Goal: Find specific page/section: Find specific page/section

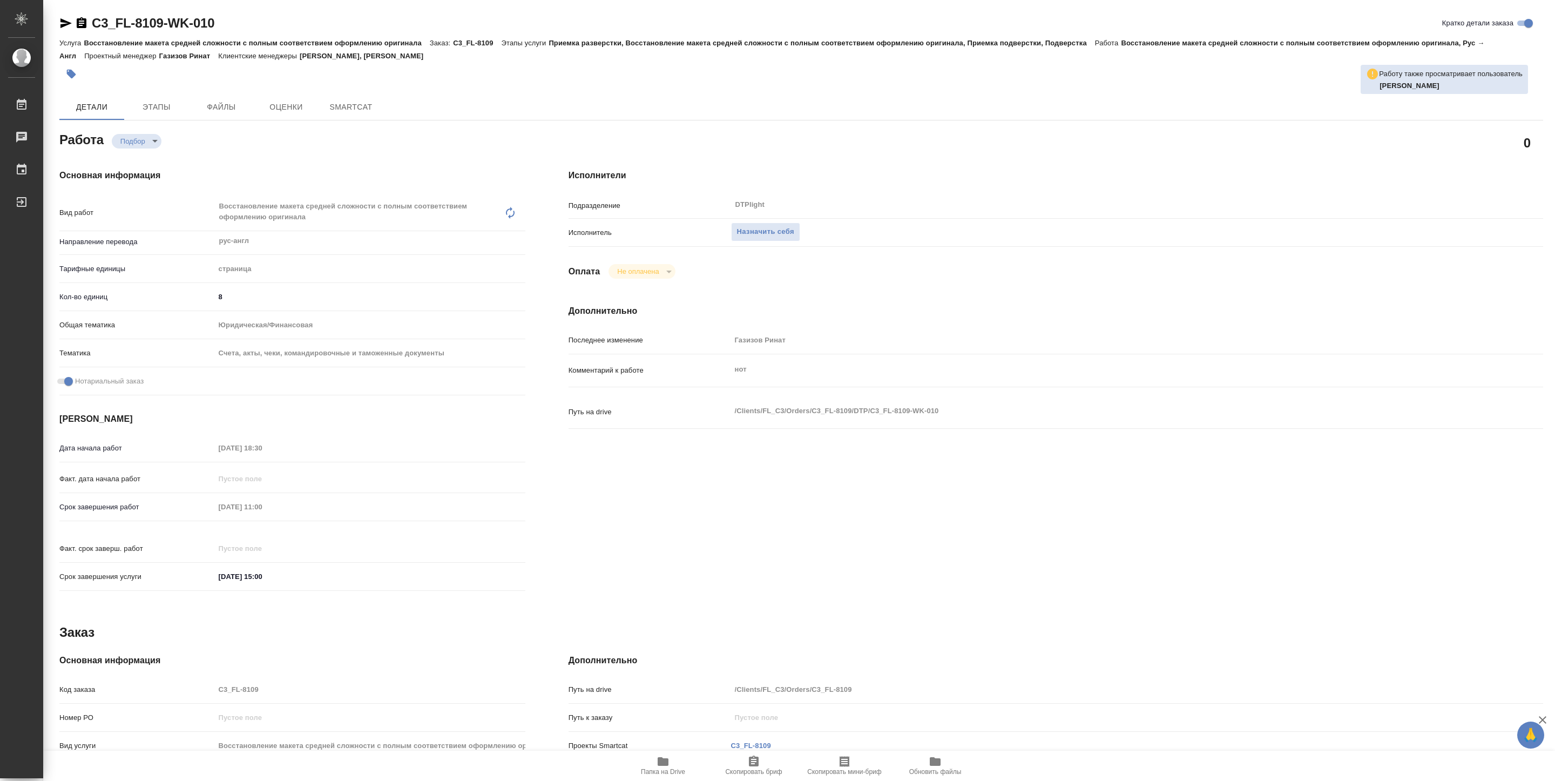
type textarea "x"
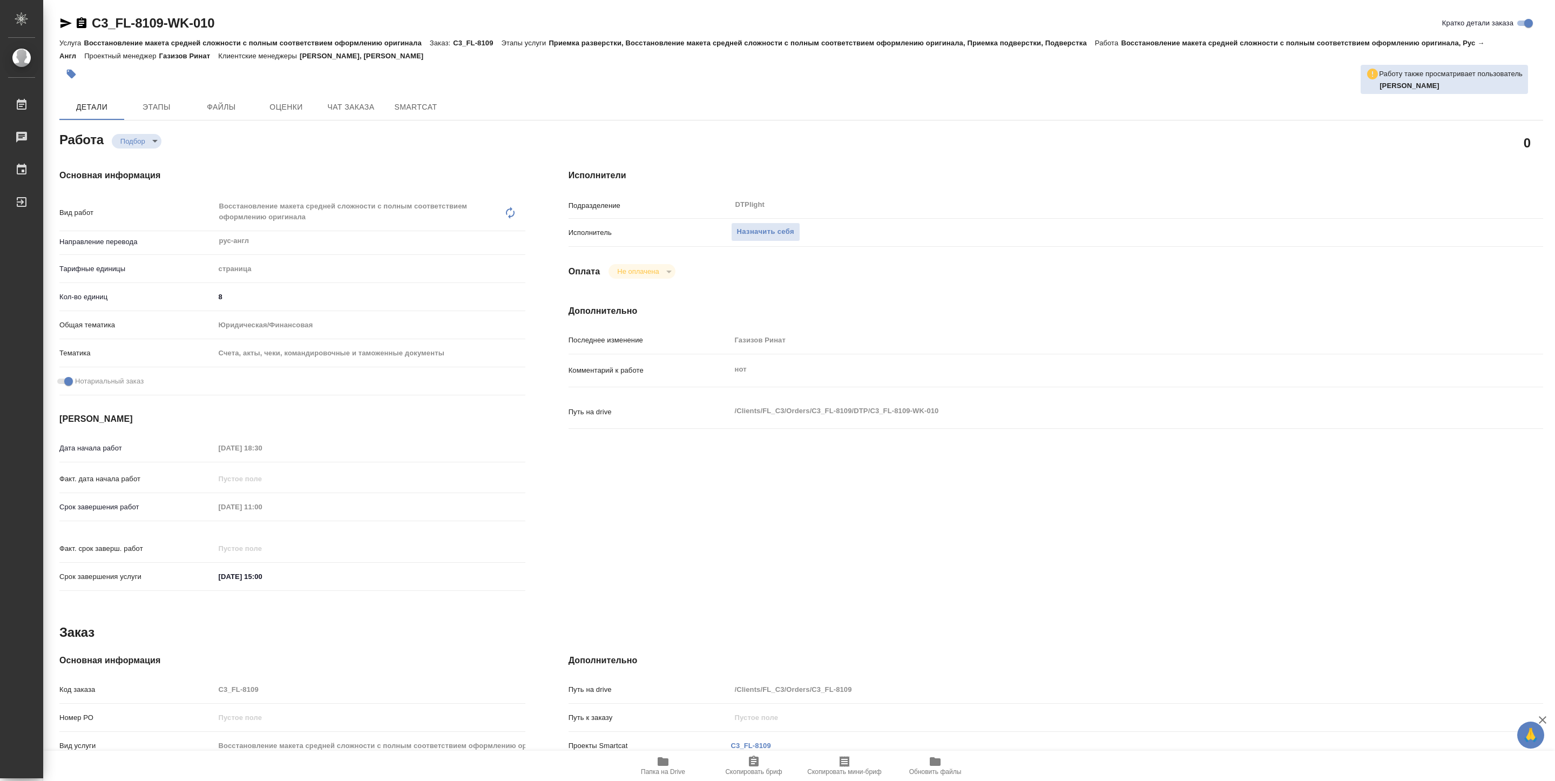
type textarea "x"
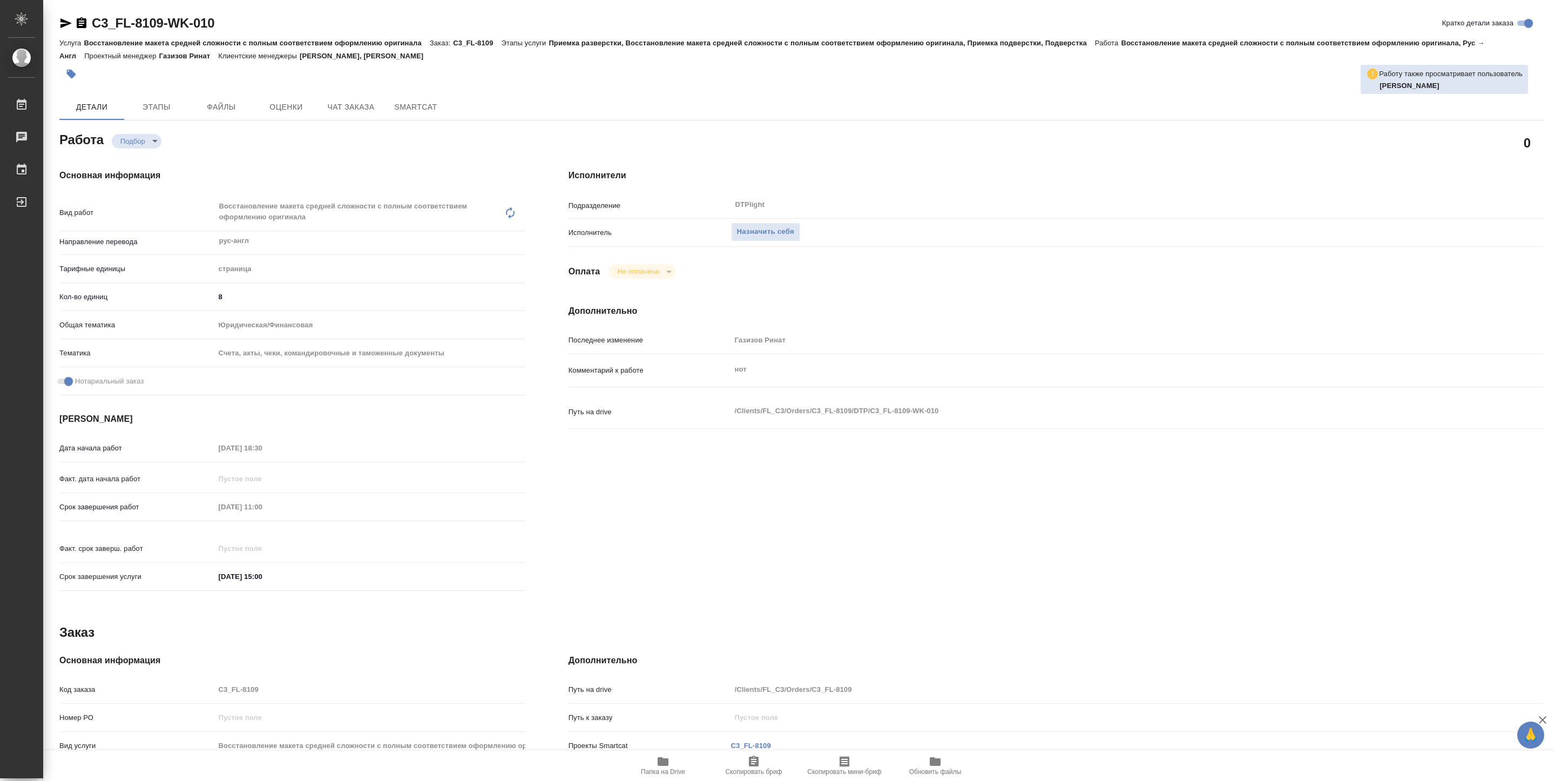
type textarea "x"
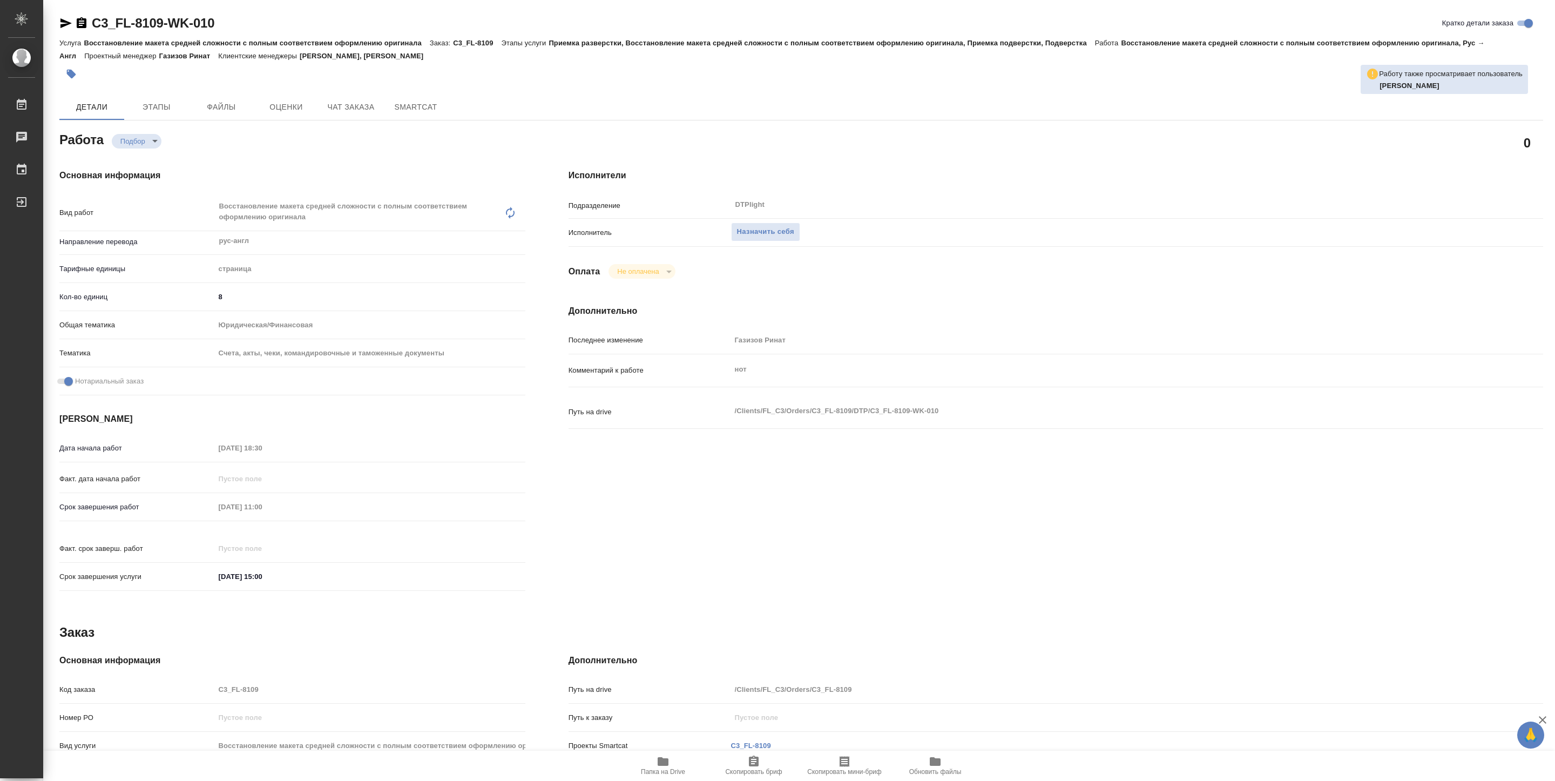
click at [665, 768] on span "Папка на Drive" at bounding box center [663, 772] width 44 height 8
type textarea "x"
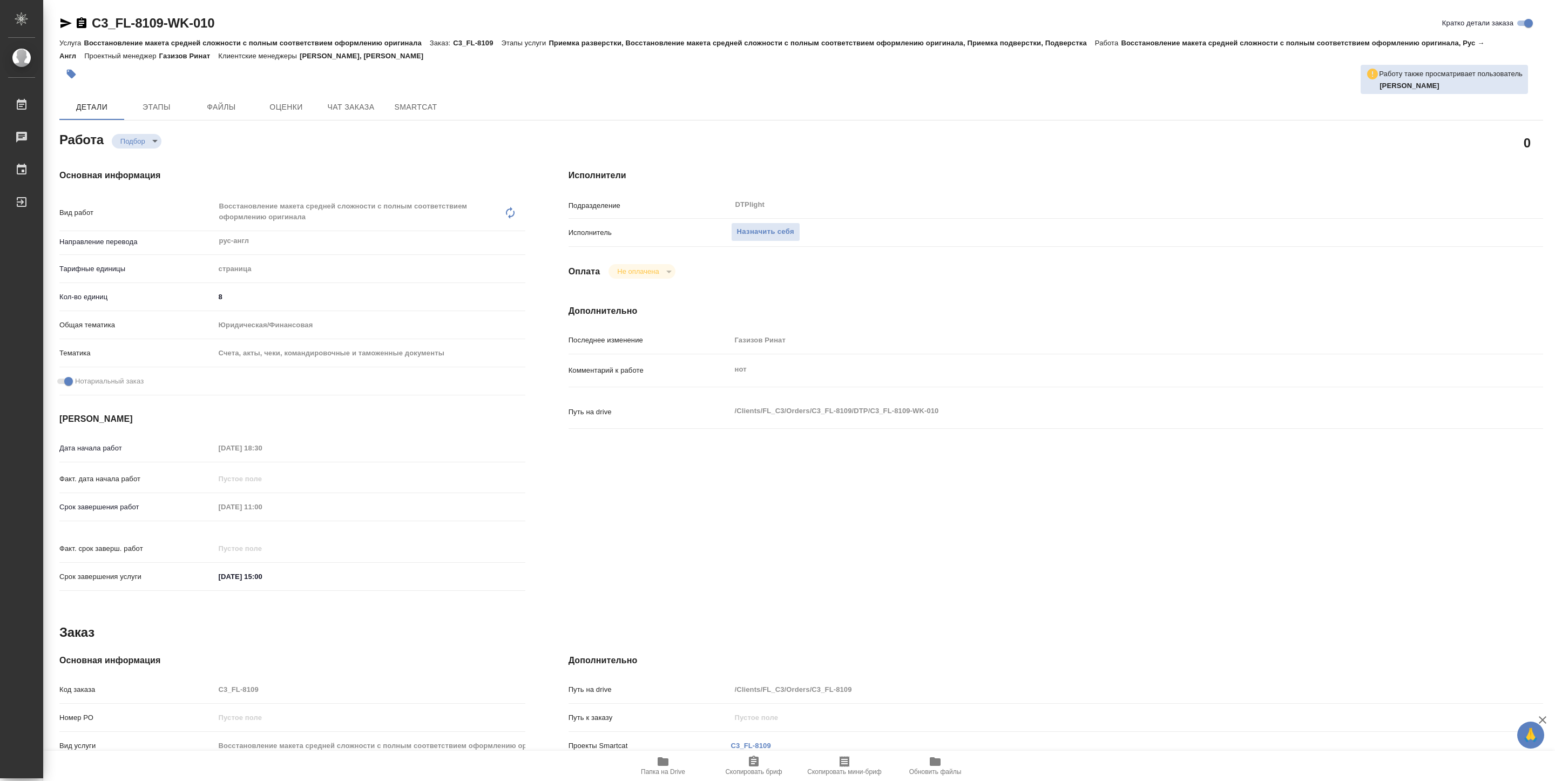
type textarea "x"
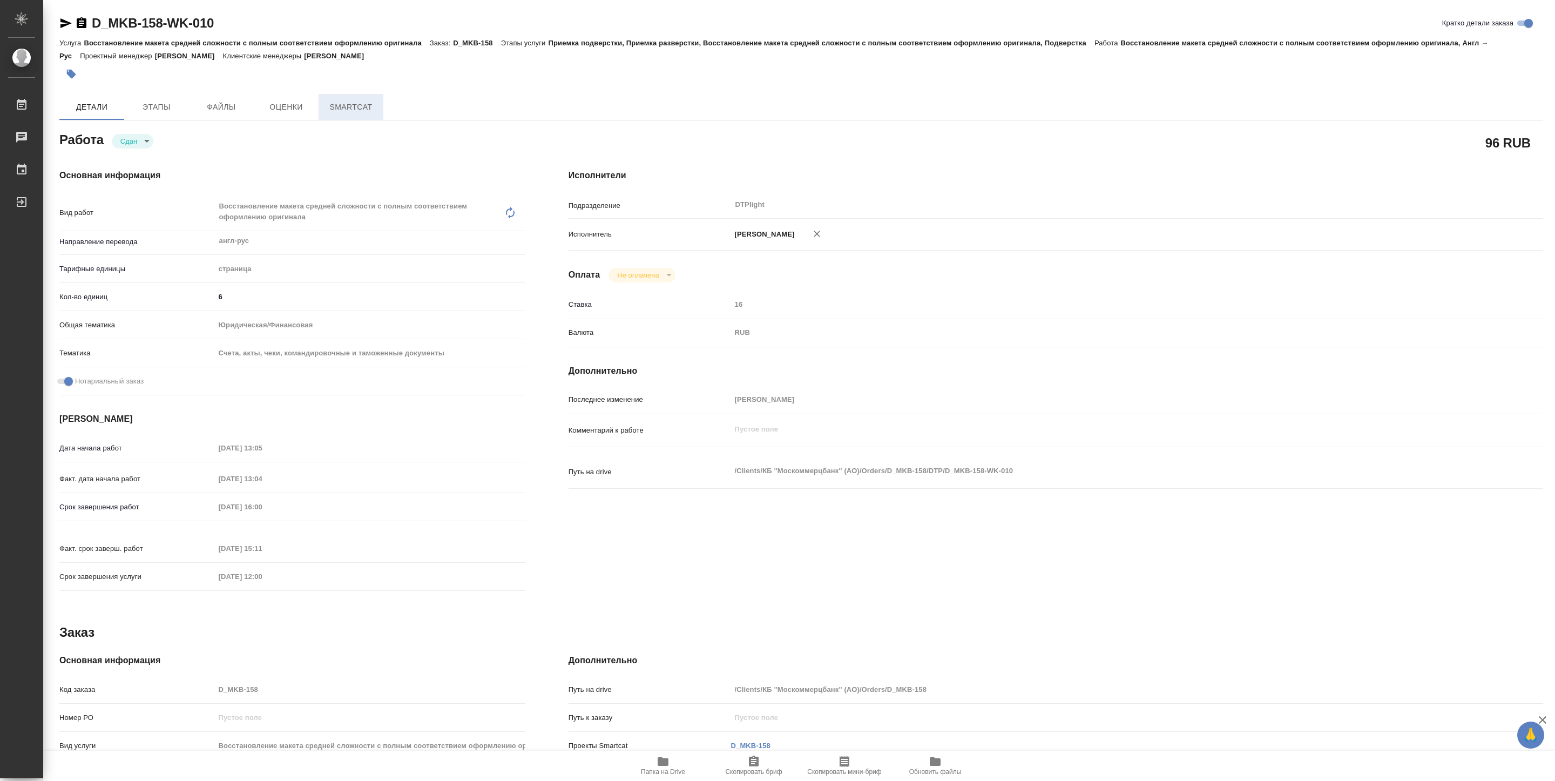
type textarea "x"
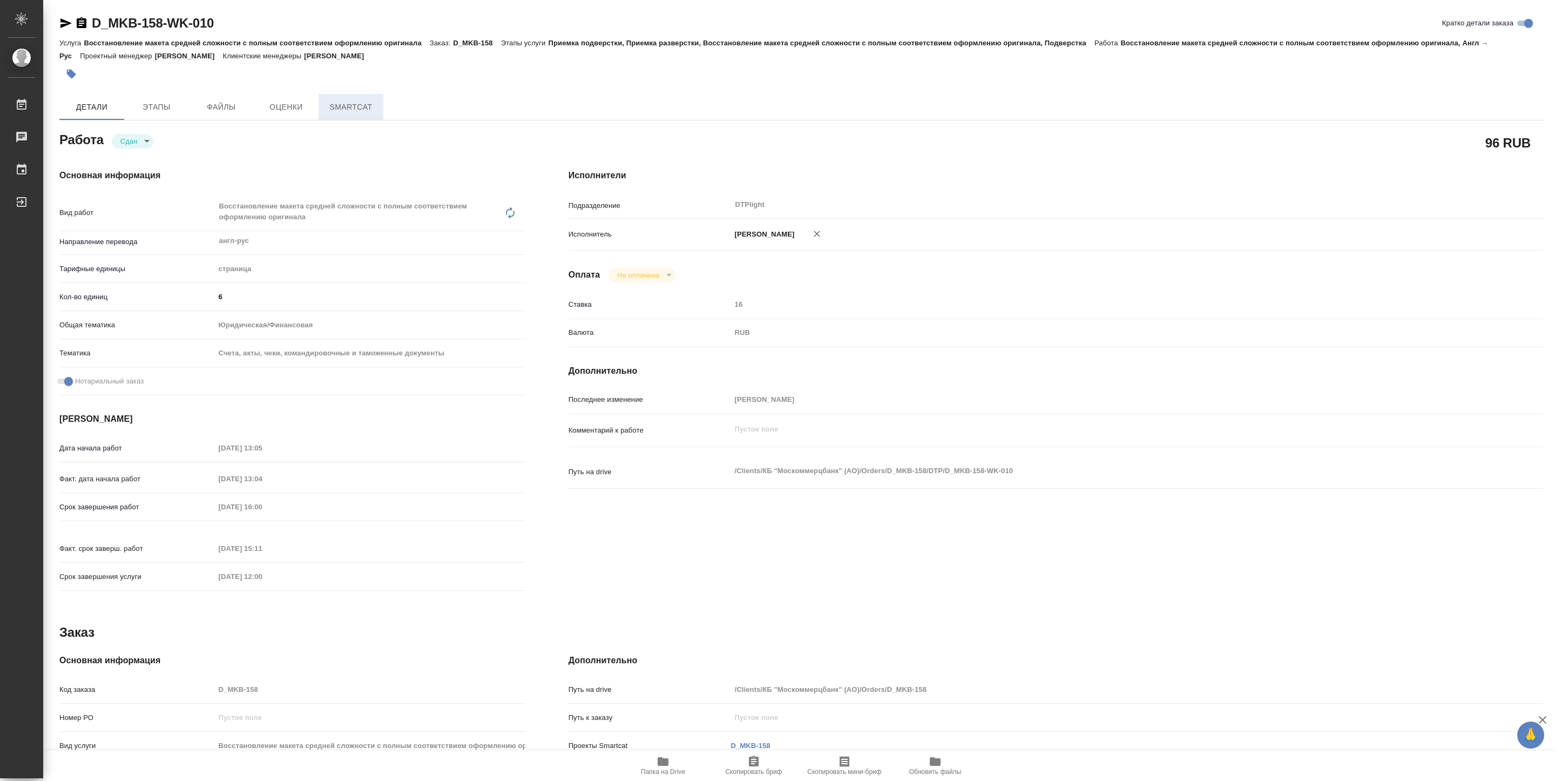
type textarea "x"
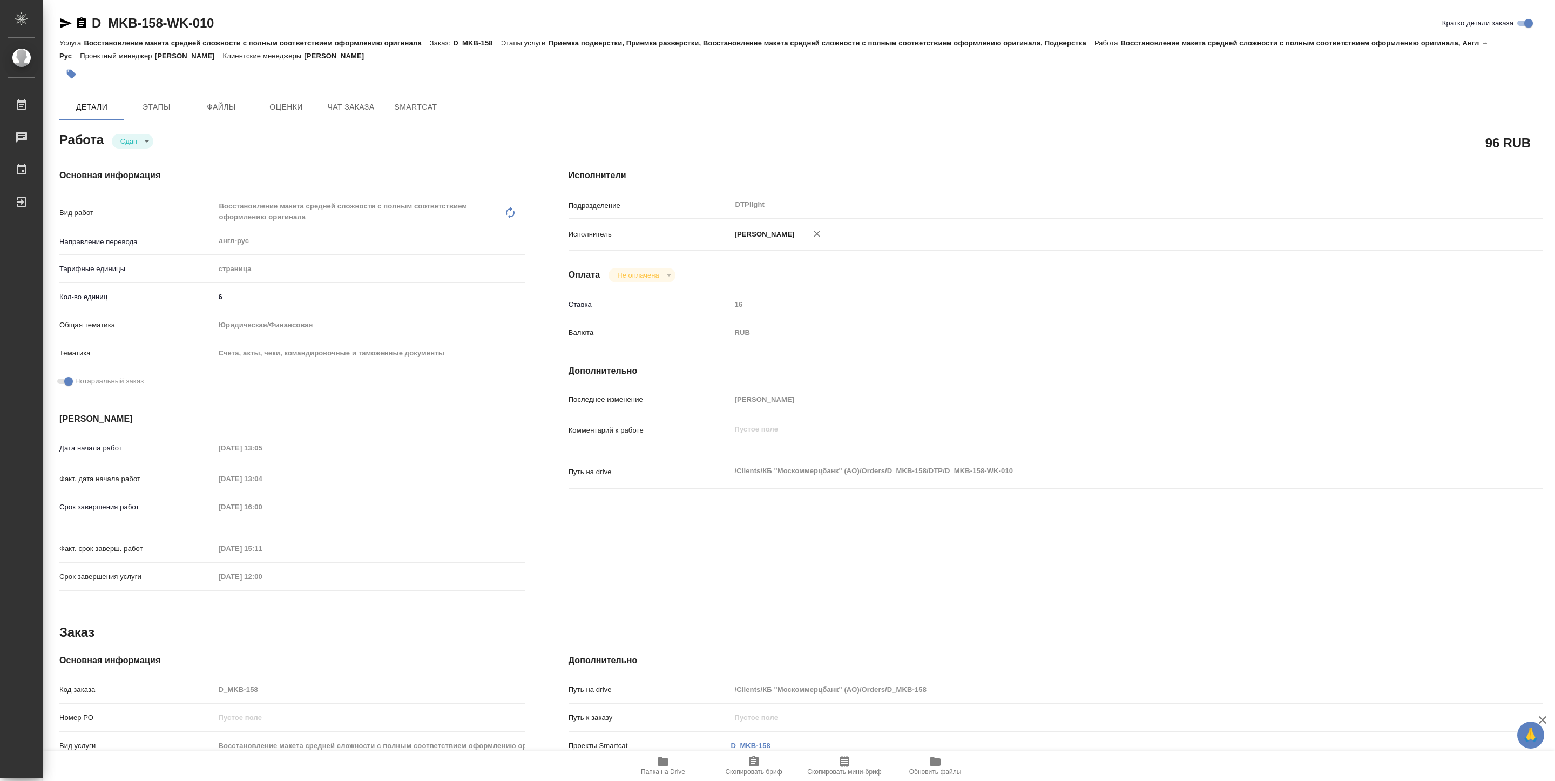
type textarea "x"
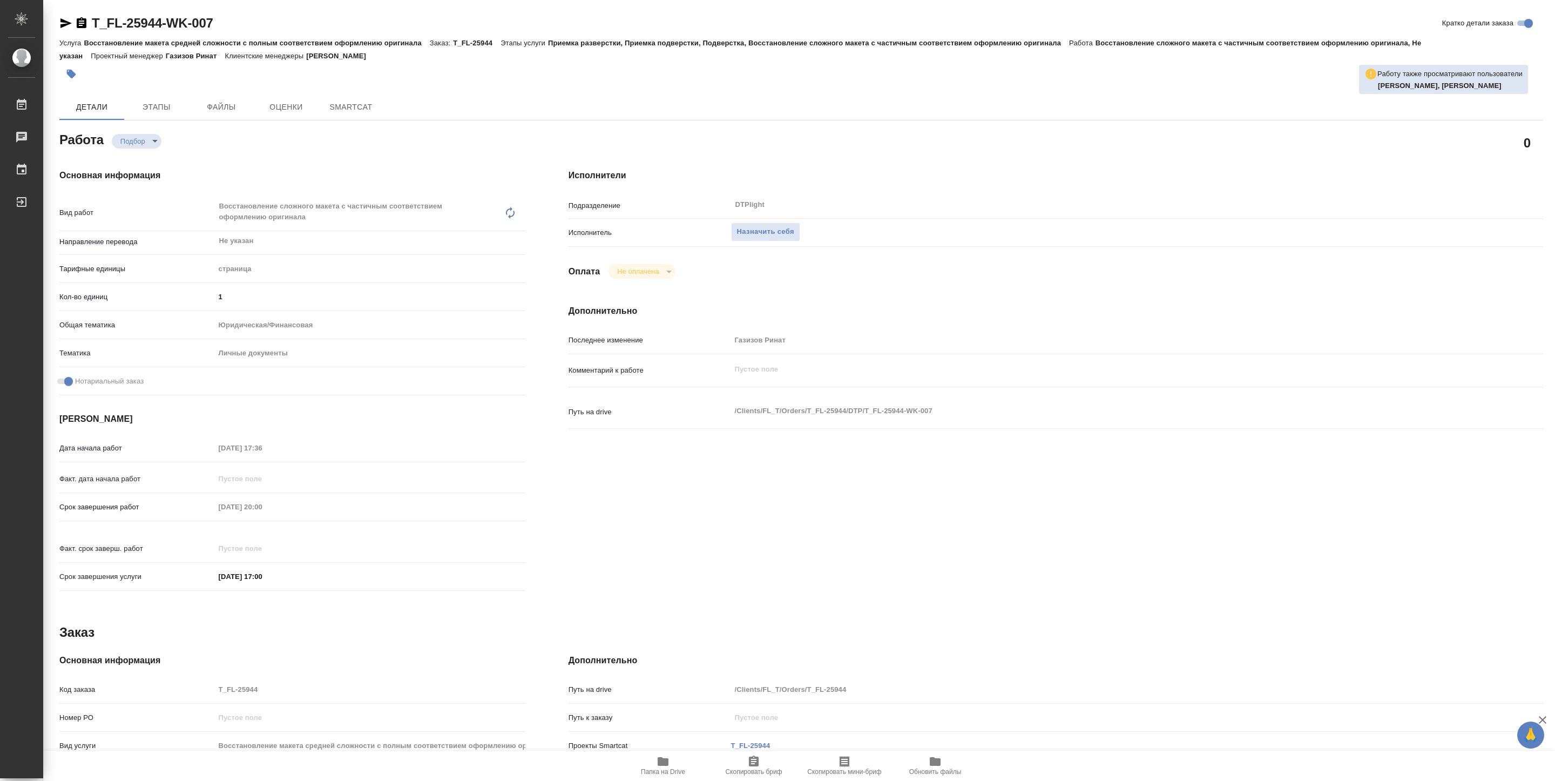
type textarea "x"
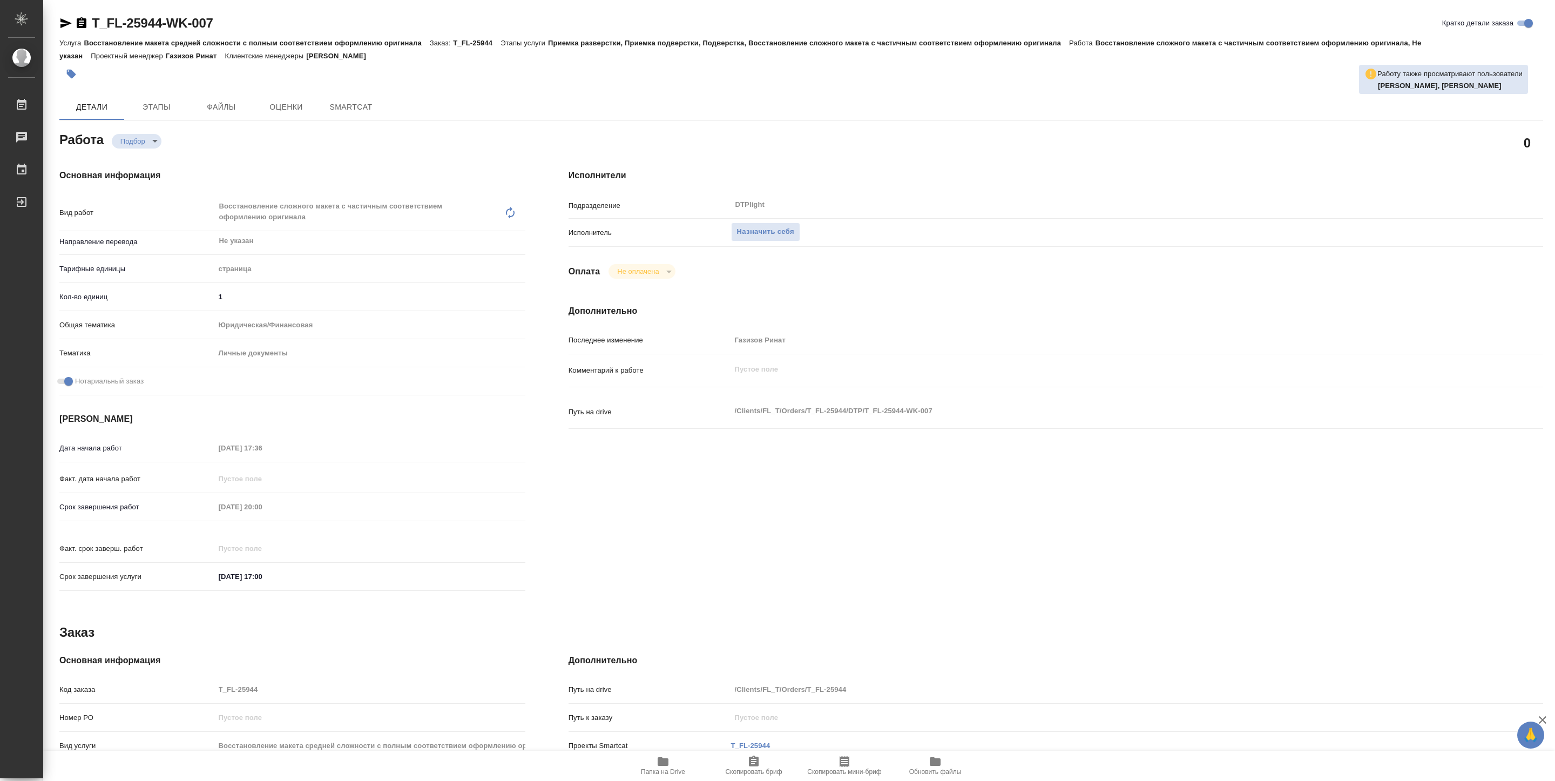
type textarea "x"
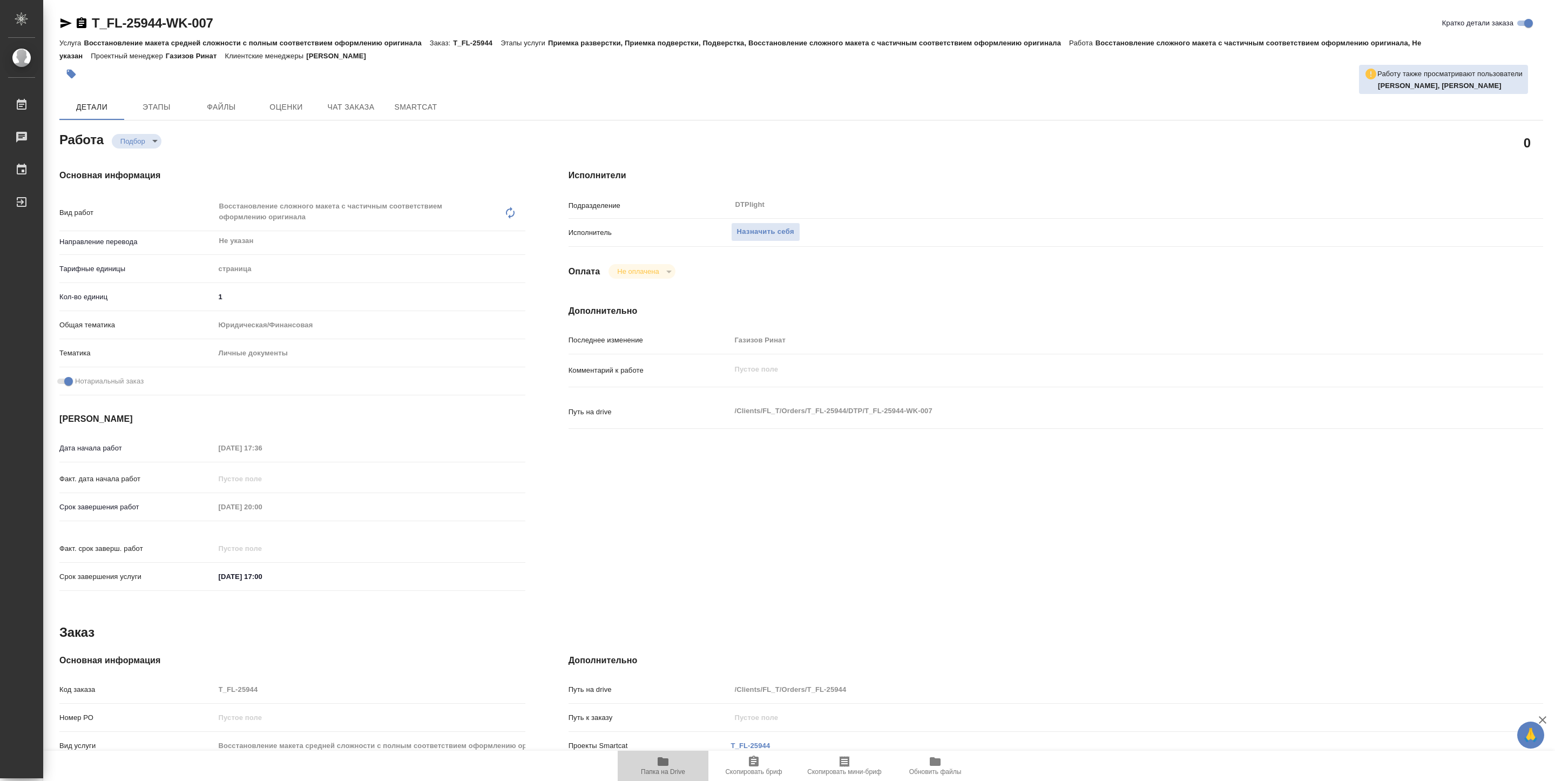
click at [671, 759] on span "Папка на Drive" at bounding box center [663, 765] width 78 height 21
type textarea "x"
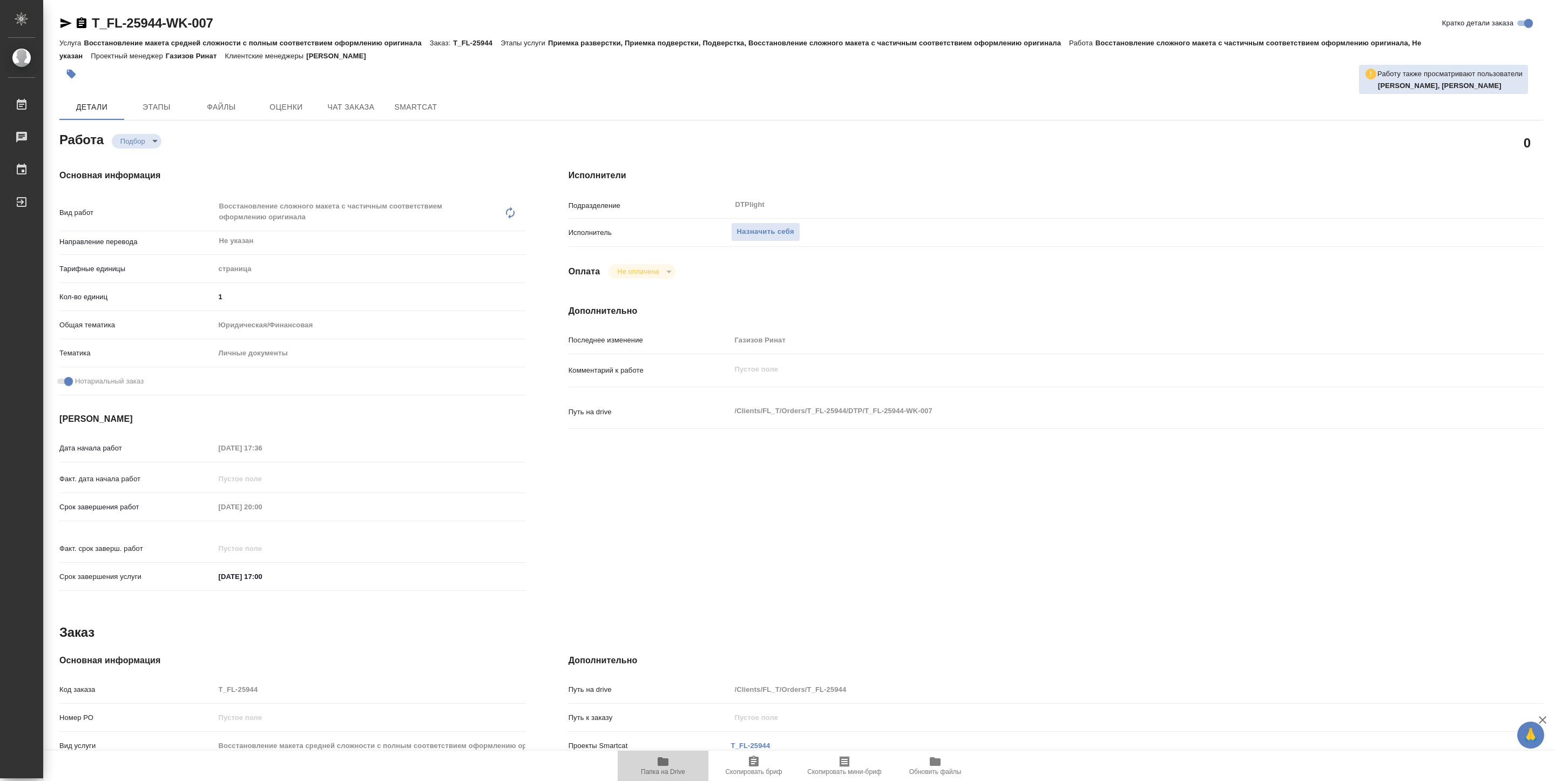
type textarea "x"
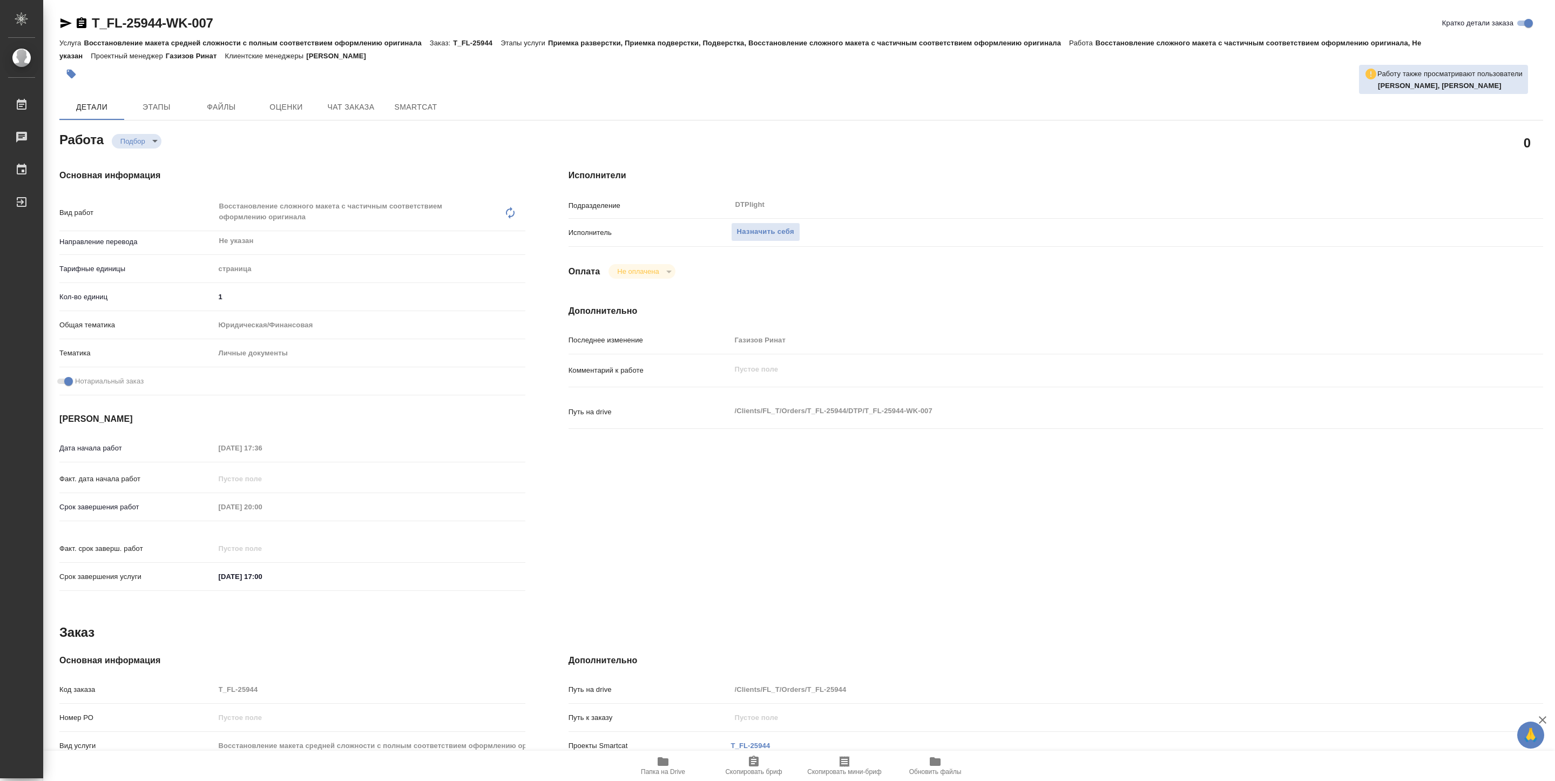
type textarea "x"
